Goal: Task Accomplishment & Management: Use online tool/utility

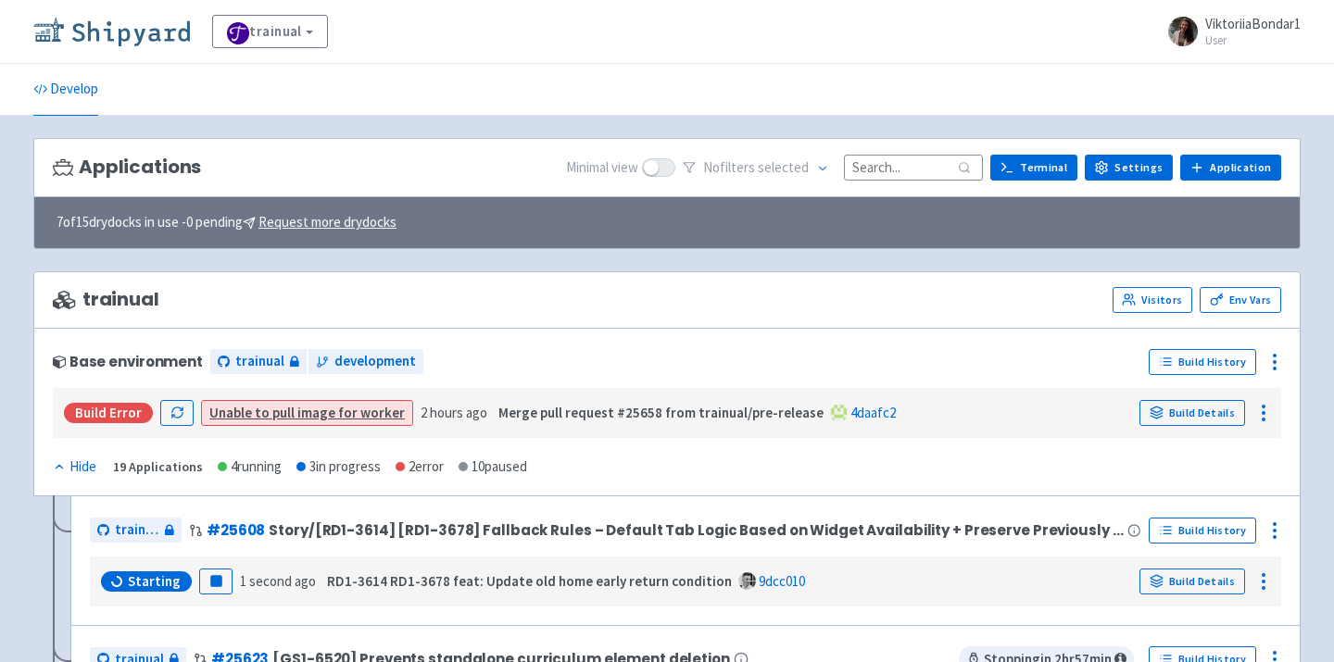
click at [152, 21] on img at bounding box center [111, 32] width 157 height 30
click at [907, 170] on input at bounding box center [913, 167] width 139 height 25
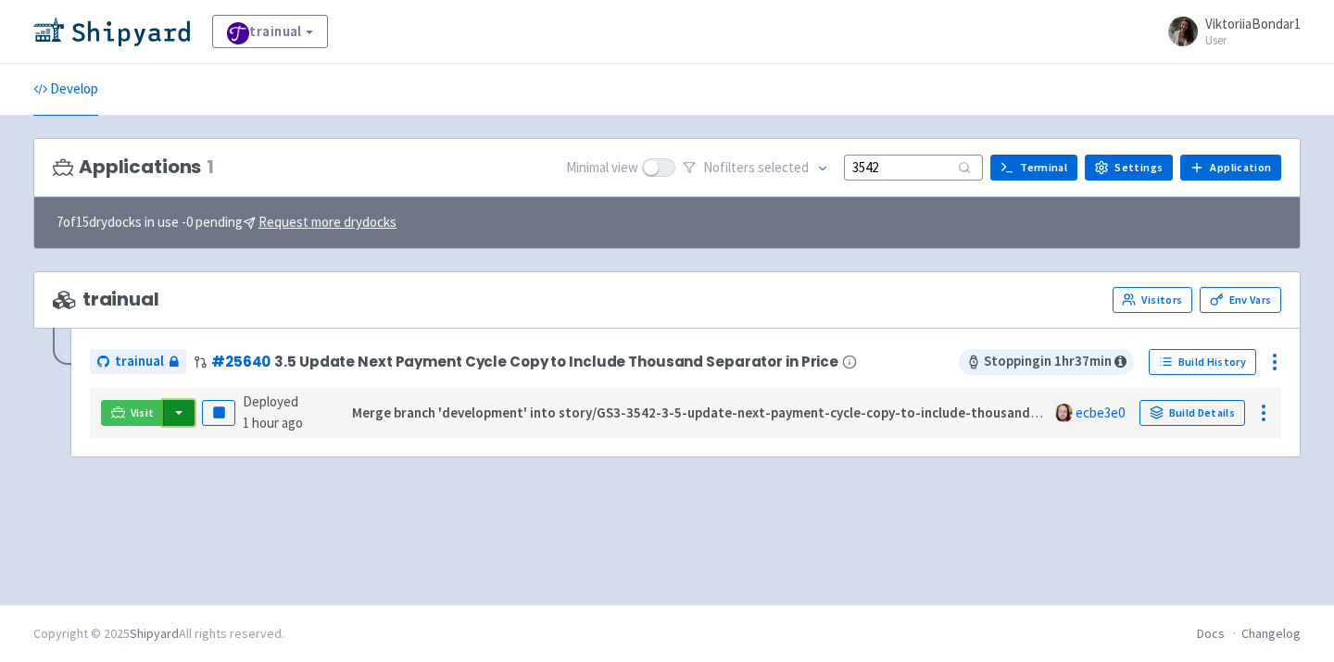
click at [177, 414] on button "button" at bounding box center [178, 413] width 31 height 26
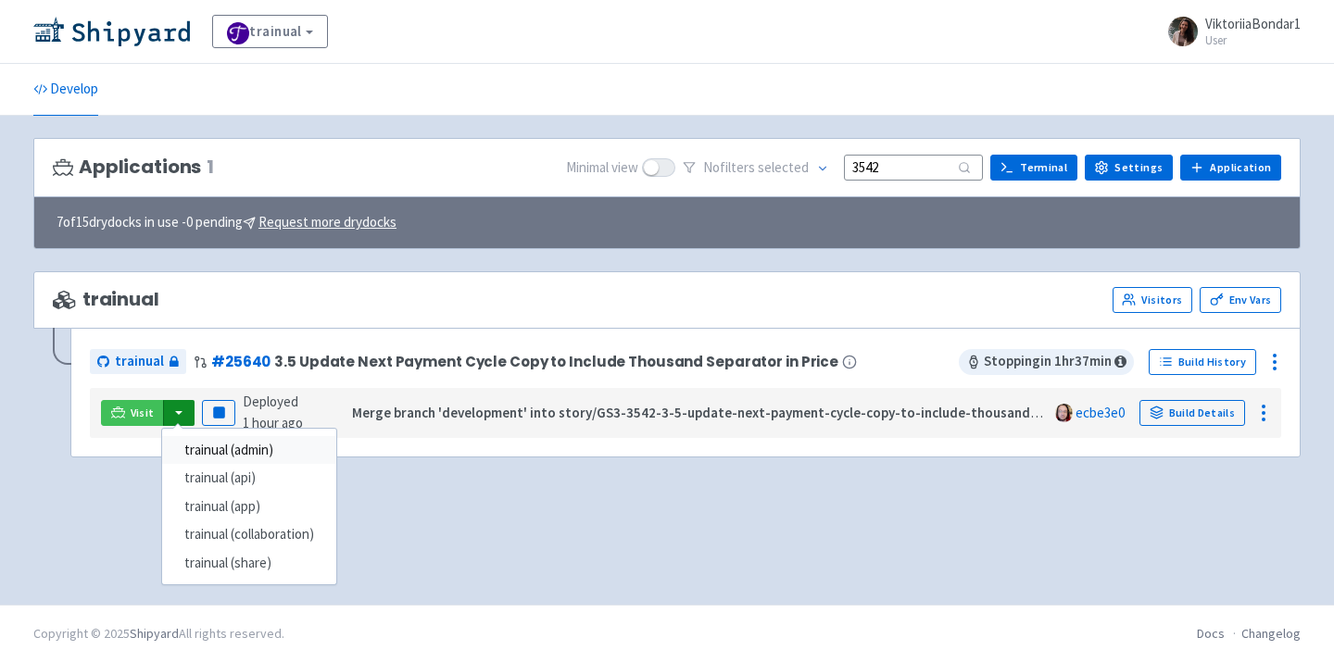
click at [237, 452] on link "trainual (admin)" at bounding box center [249, 450] width 174 height 29
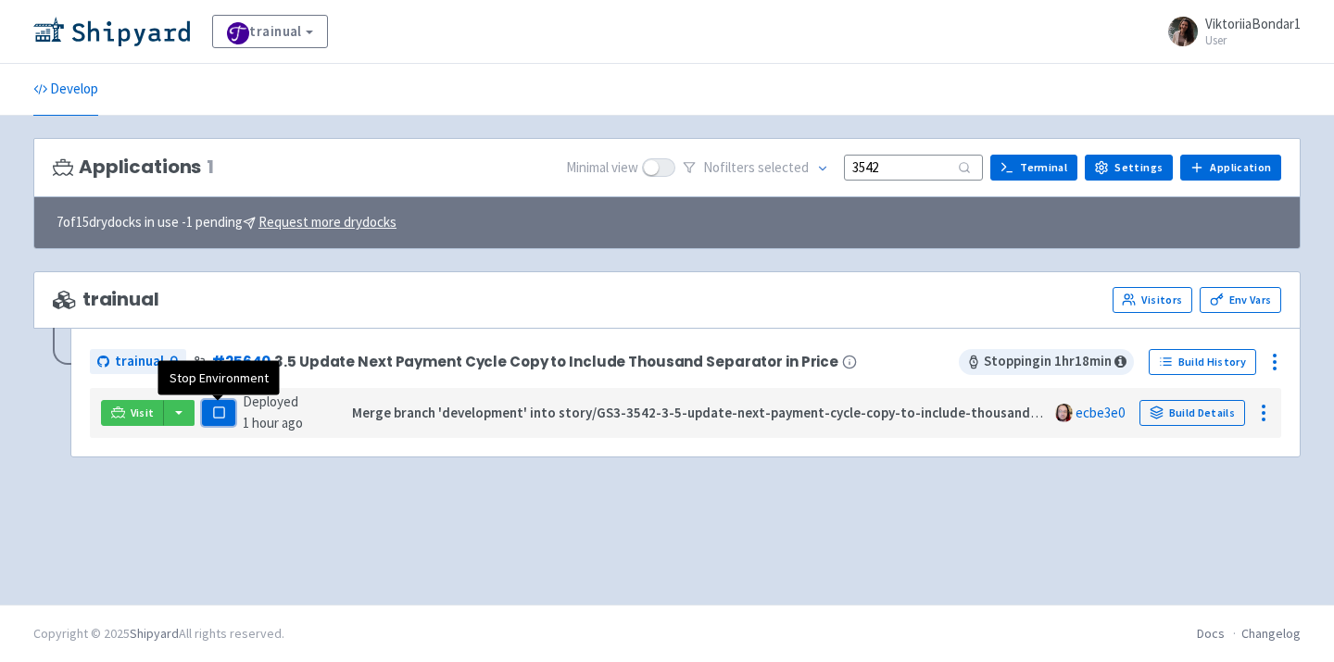
click at [221, 409] on rect "button" at bounding box center [218, 413] width 10 height 10
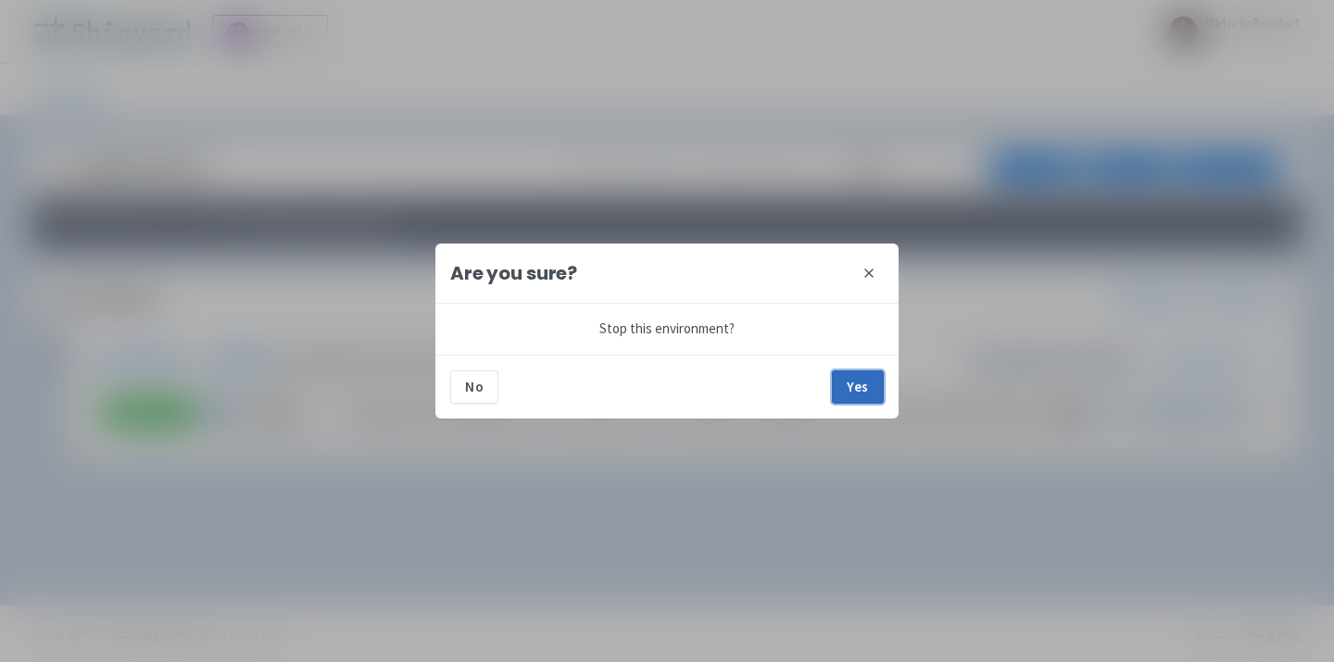
click at [870, 381] on button "Yes" at bounding box center [858, 387] width 52 height 33
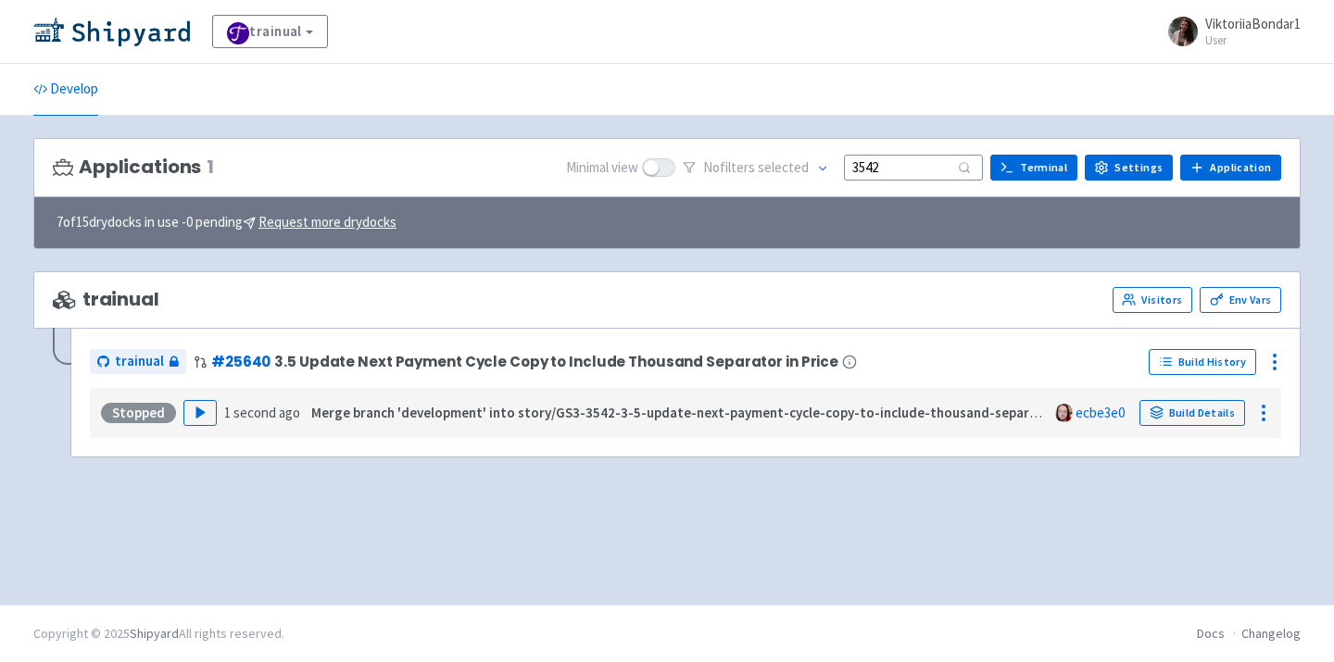
drag, startPoint x: 912, startPoint y: 168, endPoint x: 793, endPoint y: 169, distance: 118.6
click at [793, 169] on div "No filter s selected 3542" at bounding box center [833, 168] width 300 height 29
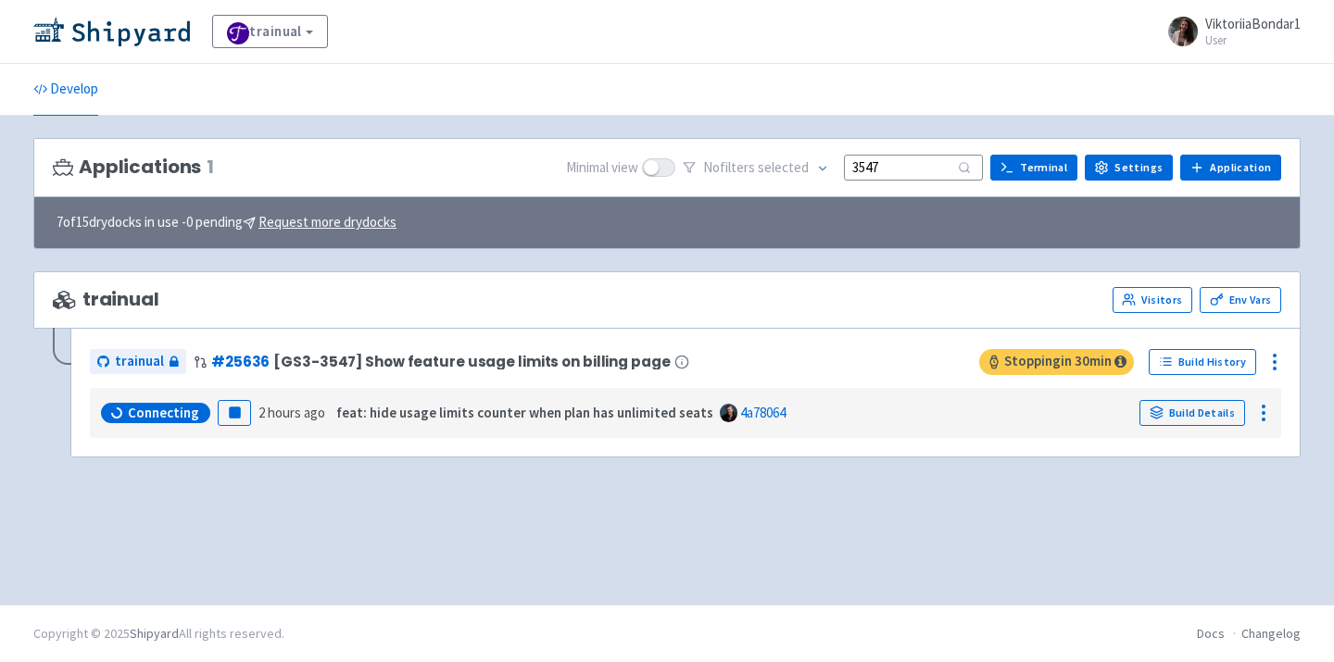
type input "3547"
click at [97, 24] on img at bounding box center [111, 32] width 157 height 30
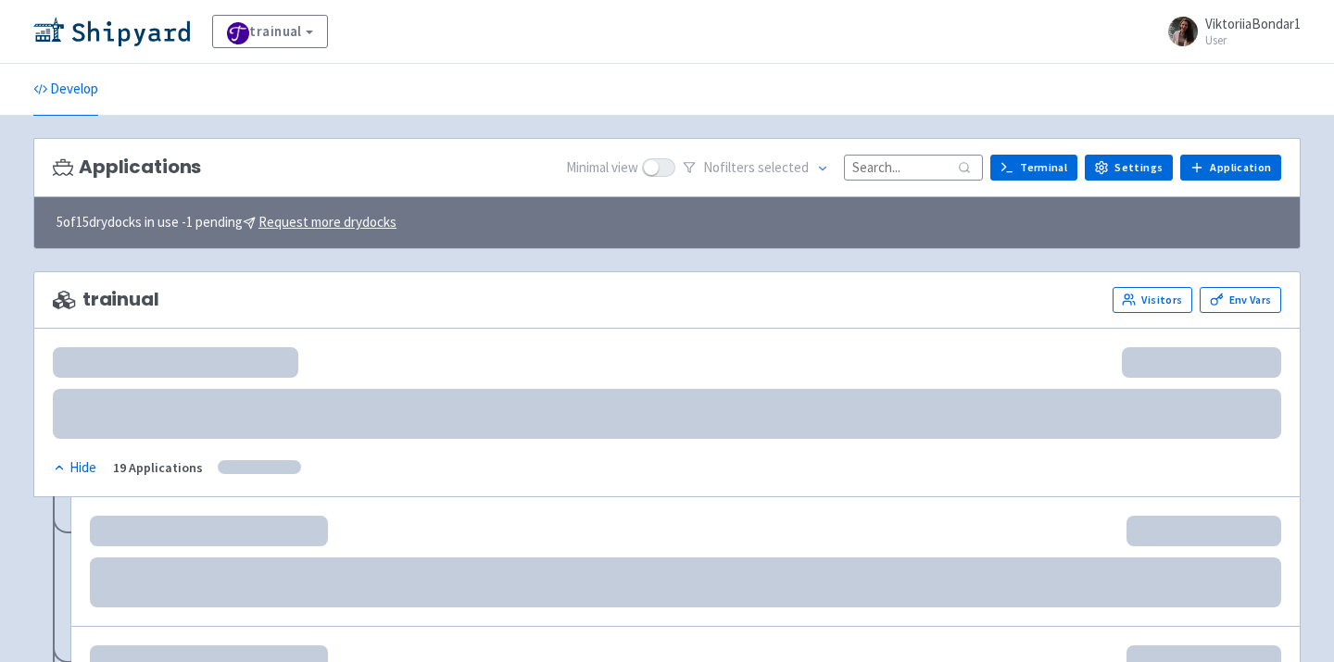
click at [895, 157] on input at bounding box center [913, 167] width 139 height 25
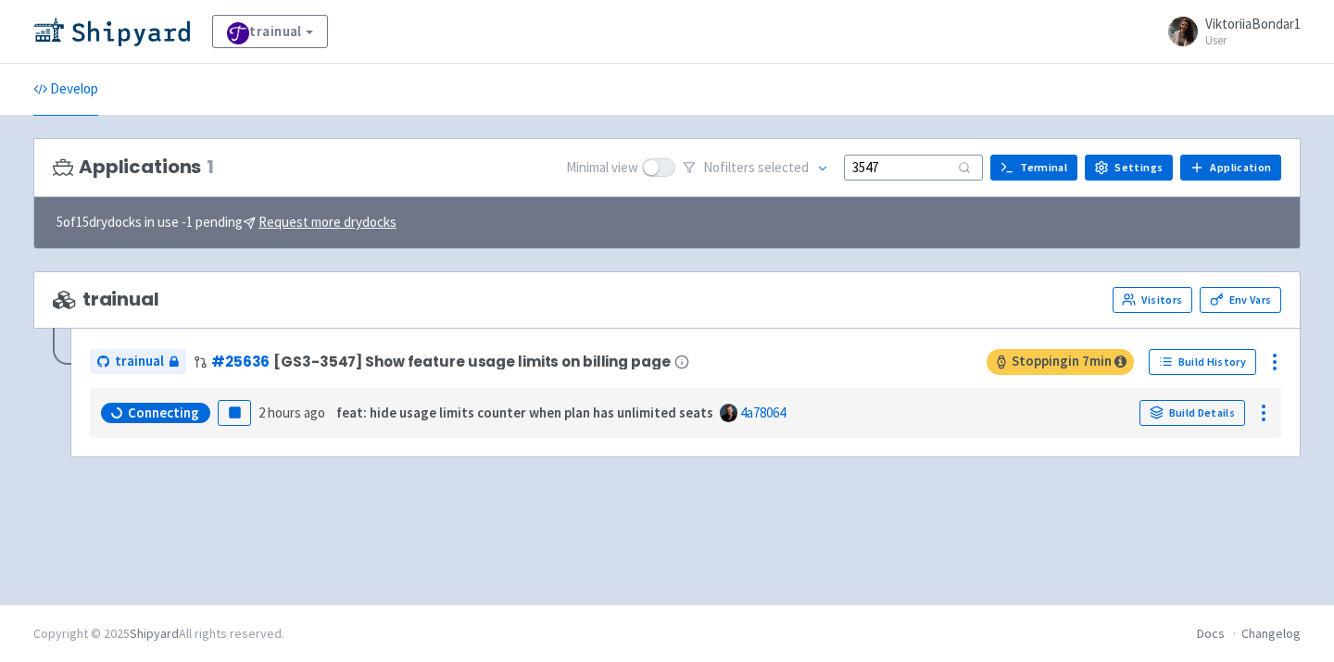
type input "3547"
click at [224, 428] on div "Connecting Pause 2 hours ago feat: hide usage limits counter when plan has unli…" at bounding box center [685, 413] width 1176 height 35
click at [233, 420] on icon "button" at bounding box center [235, 413] width 14 height 14
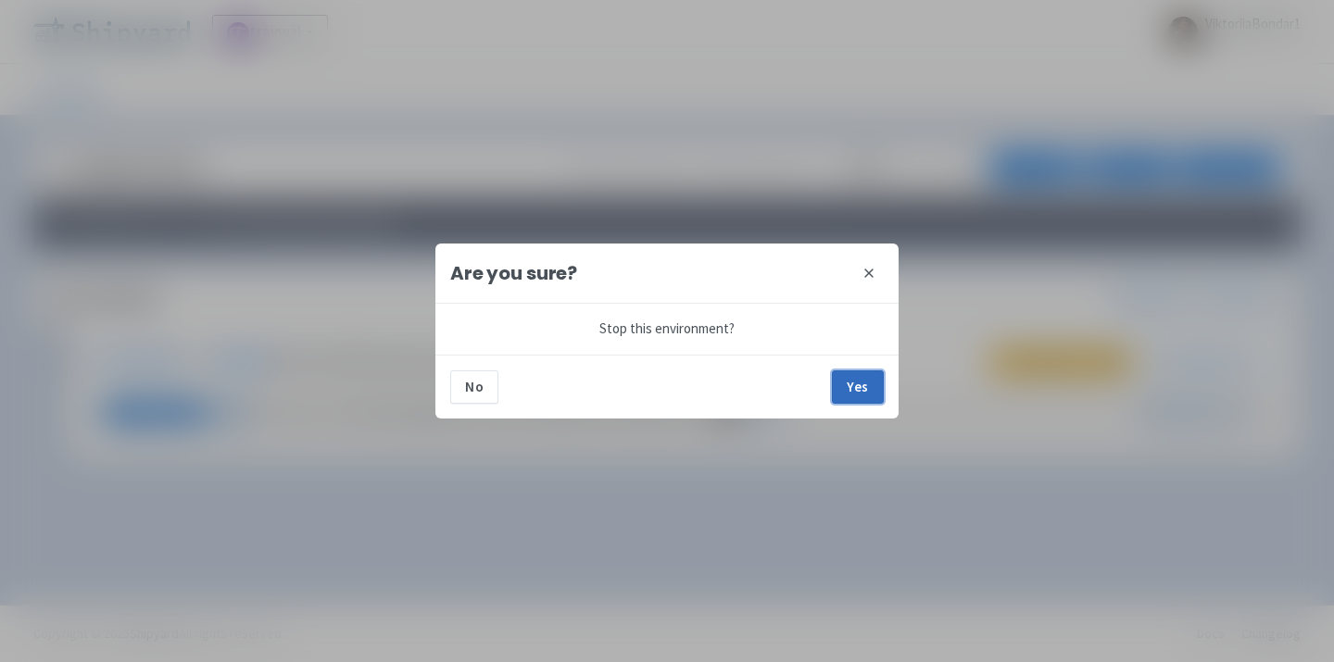
click at [843, 390] on button "Yes" at bounding box center [858, 387] width 52 height 33
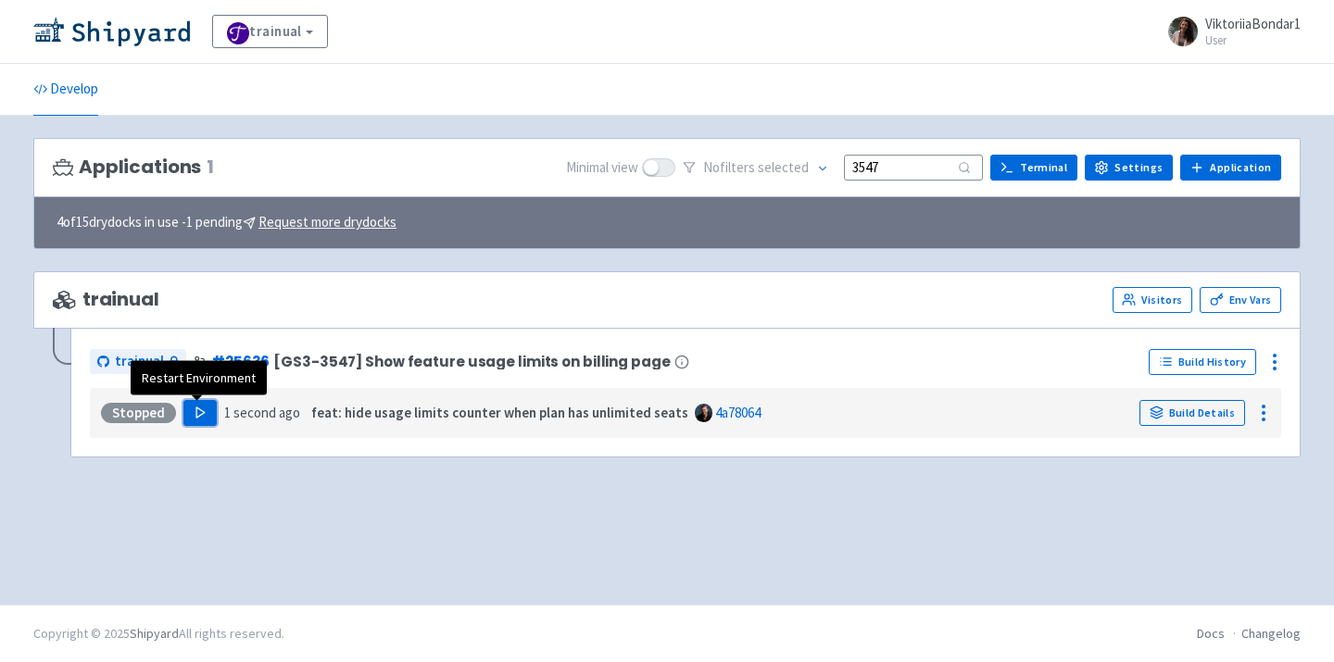
click at [196, 418] on polygon "button" at bounding box center [200, 413] width 8 height 10
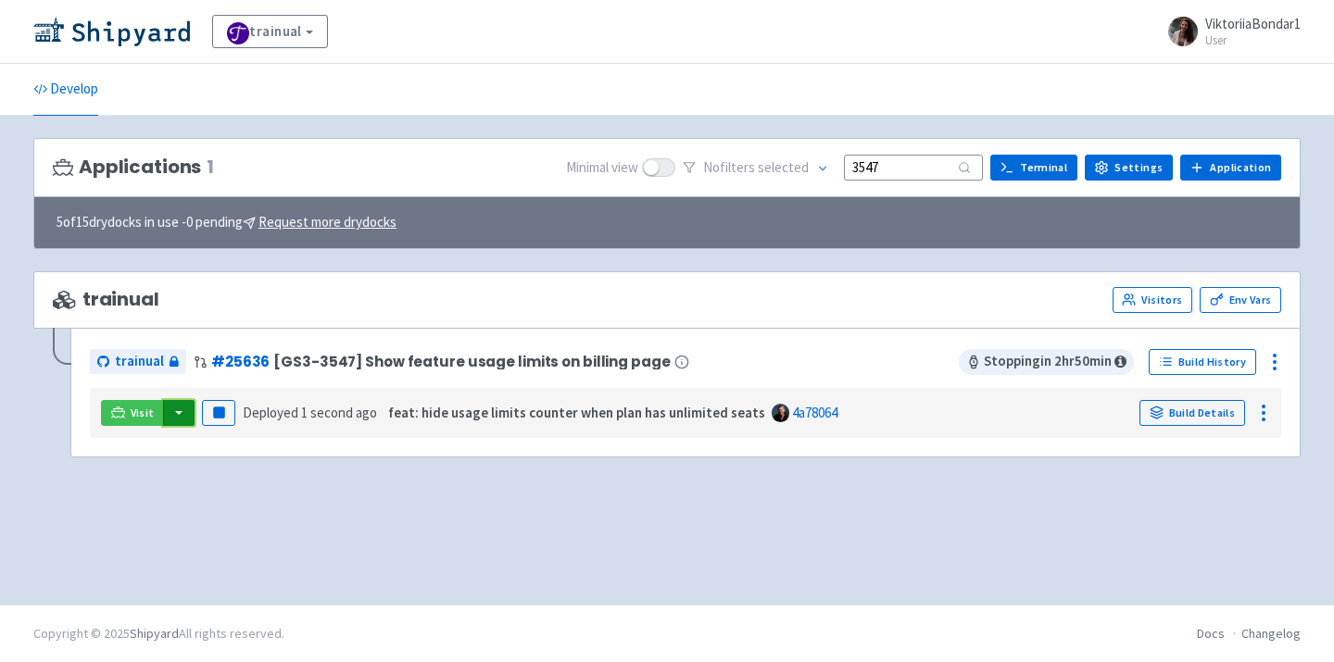
click at [167, 422] on button "button" at bounding box center [178, 413] width 31 height 26
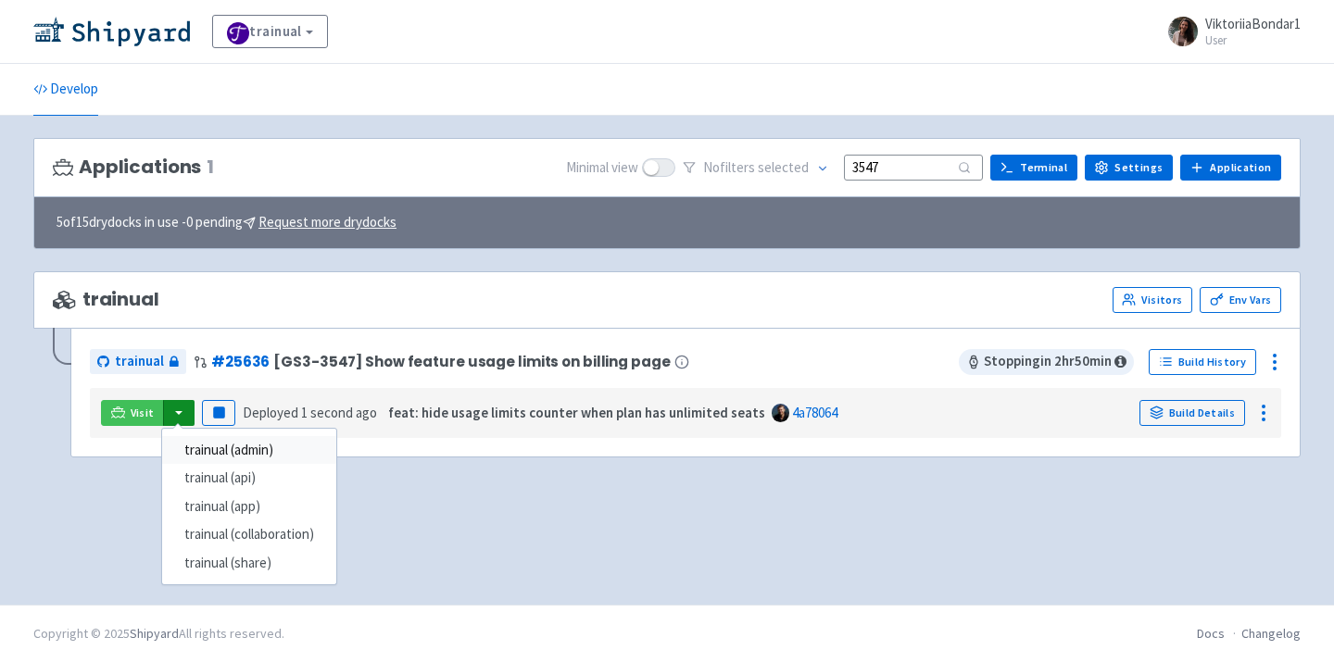
click at [232, 447] on link "trainual (admin)" at bounding box center [249, 450] width 174 height 29
